Goal: Information Seeking & Learning: Learn about a topic

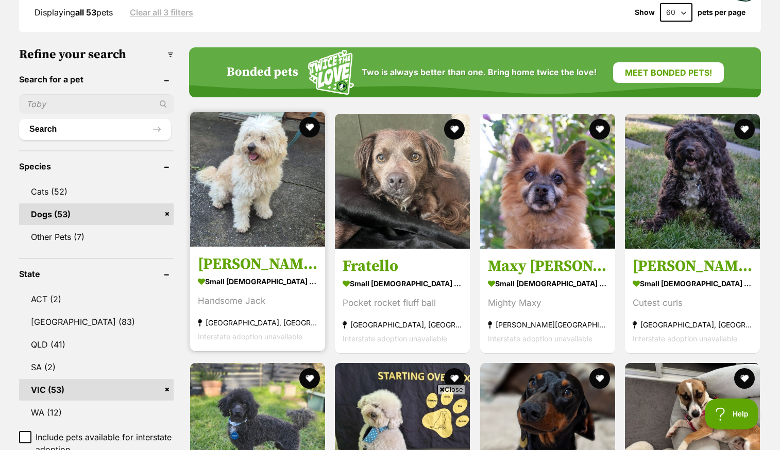
click at [239, 190] on img at bounding box center [257, 179] width 135 height 135
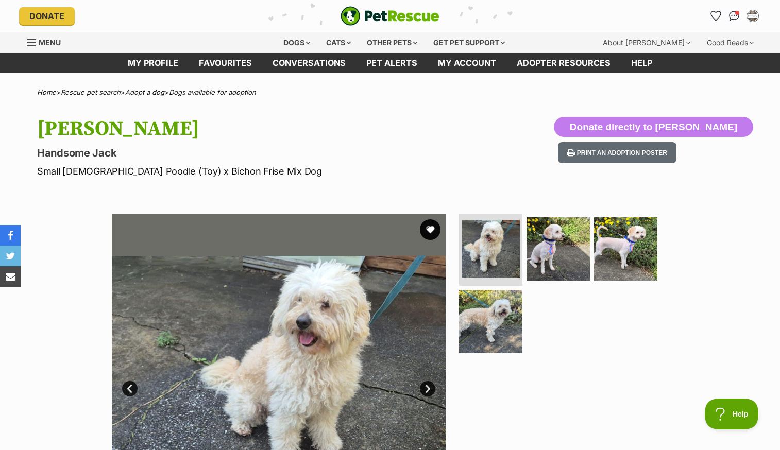
scroll to position [74, 0]
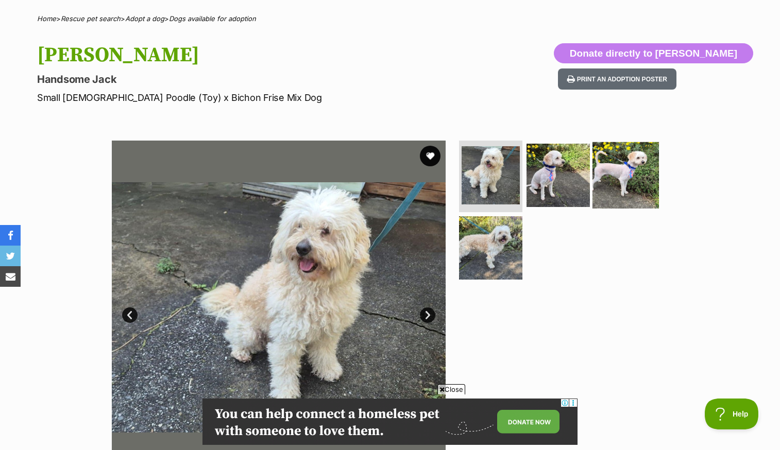
click at [622, 164] on img at bounding box center [625, 175] width 66 height 66
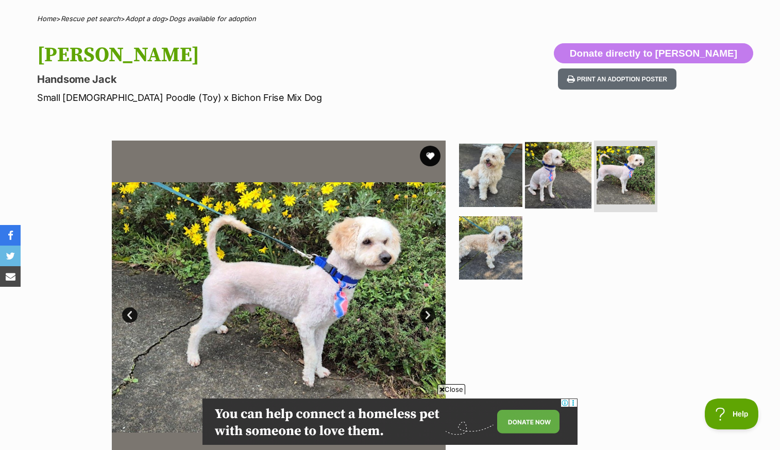
click at [553, 189] on img at bounding box center [558, 175] width 66 height 66
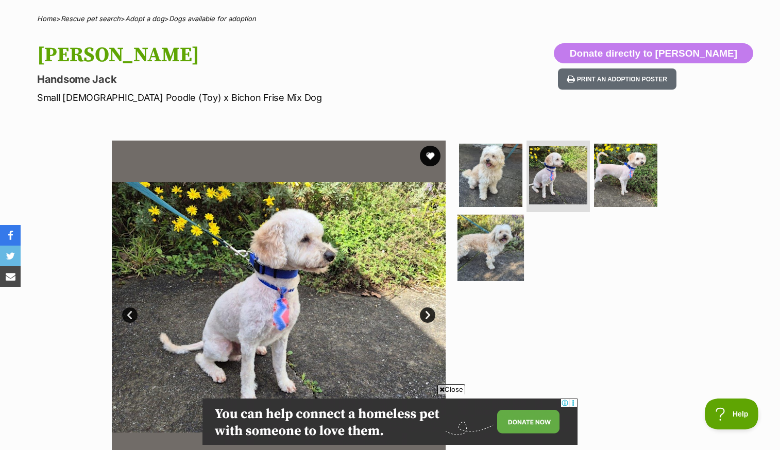
click at [499, 249] on img at bounding box center [490, 248] width 66 height 66
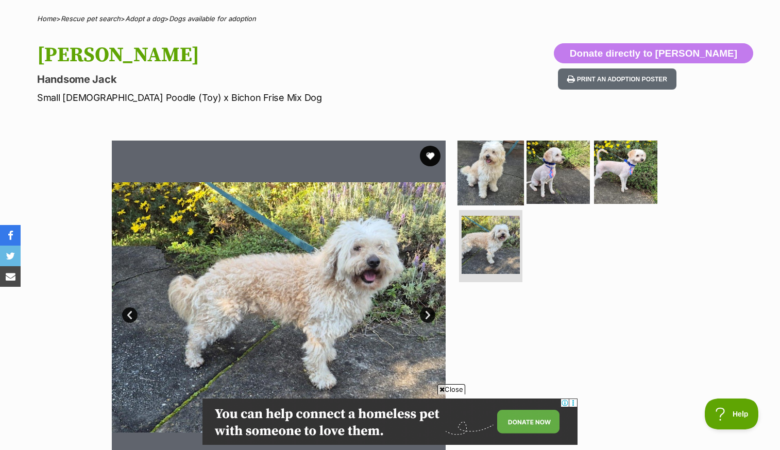
click at [494, 178] on img at bounding box center [490, 172] width 66 height 66
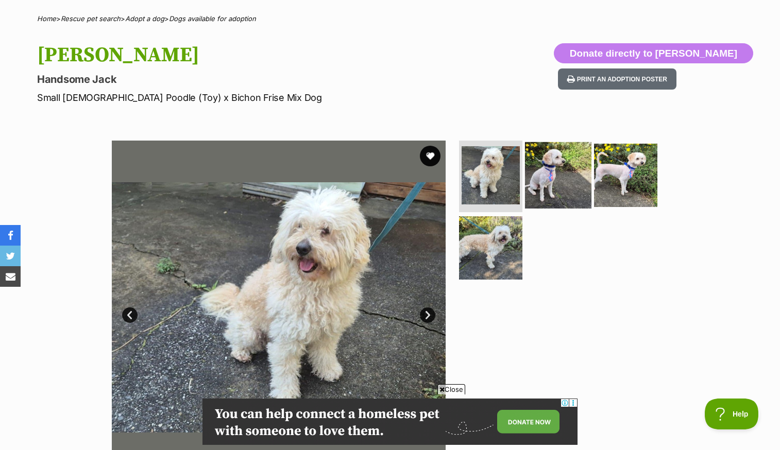
click at [557, 159] on img at bounding box center [558, 175] width 66 height 66
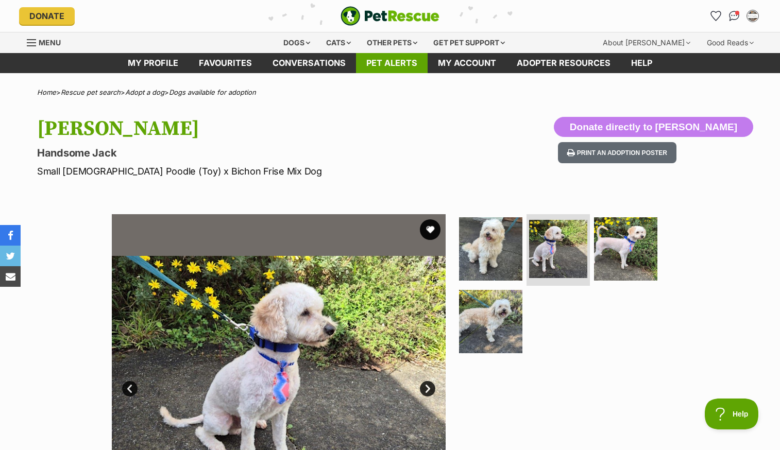
scroll to position [0, 0]
